Goal: Task Accomplishment & Management: Manage account settings

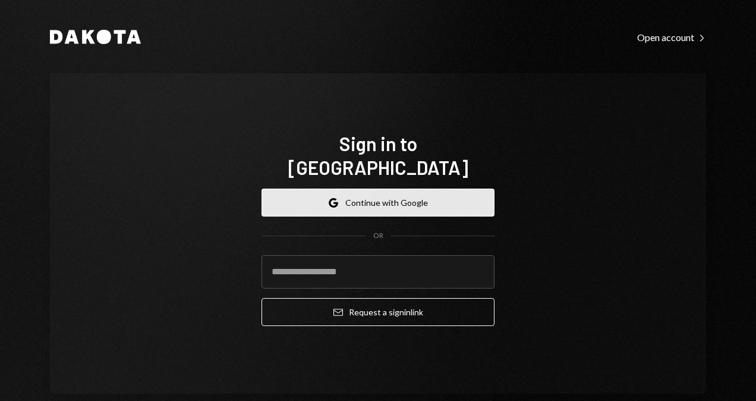
click at [364, 190] on button "Google Continue with Google" at bounding box center [378, 202] width 233 height 28
